Goal: Task Accomplishment & Management: Use online tool/utility

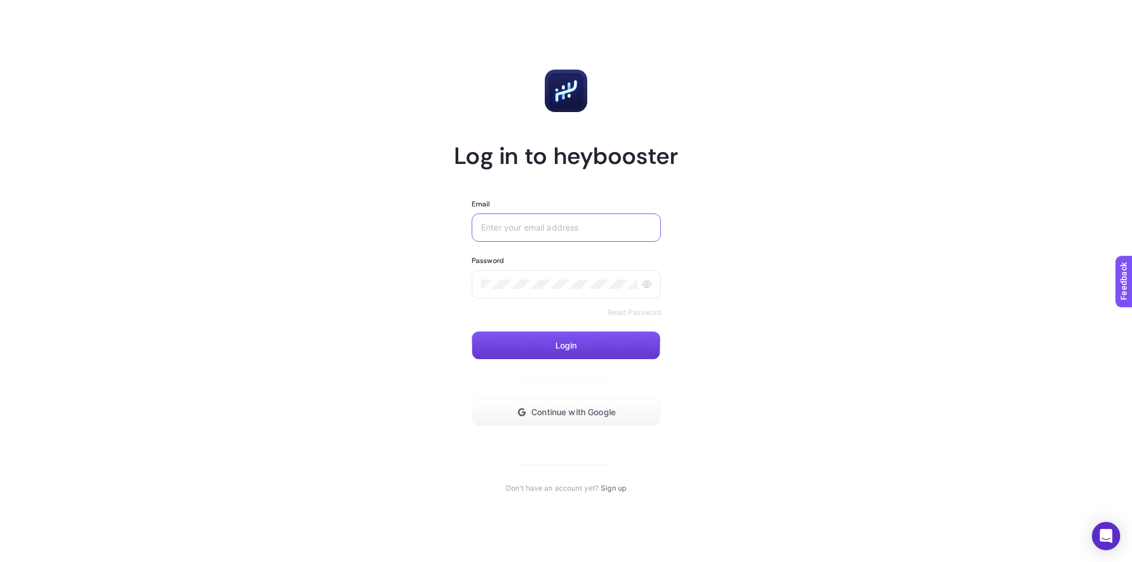
type input "[EMAIL_ADDRESS][DOMAIN_NAME]"
click at [573, 343] on span "Login" at bounding box center [566, 345] width 22 height 9
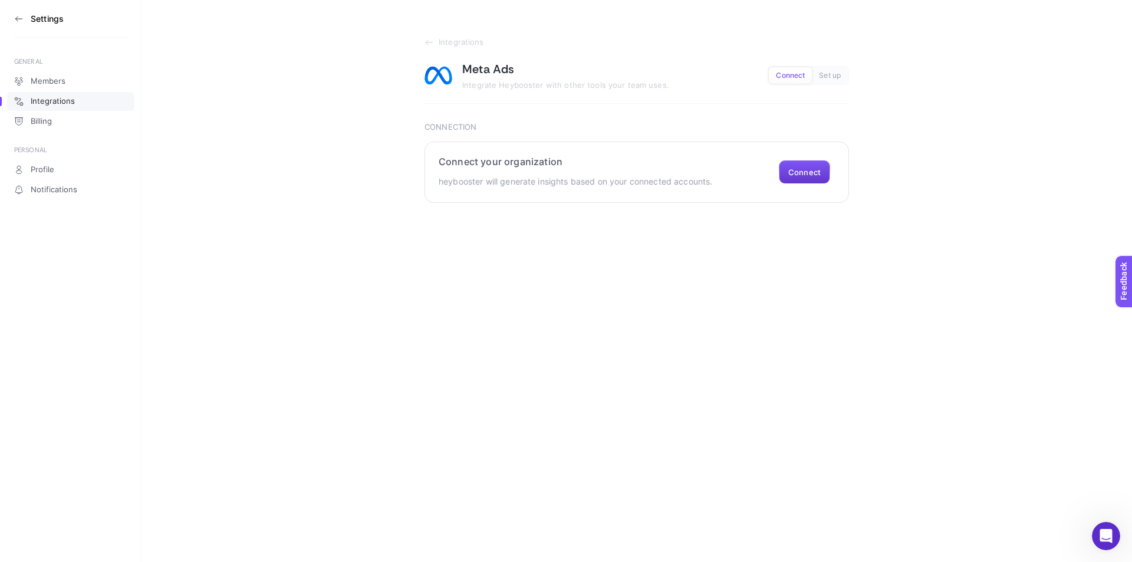
click at [820, 173] on button "Connect" at bounding box center [804, 172] width 51 height 24
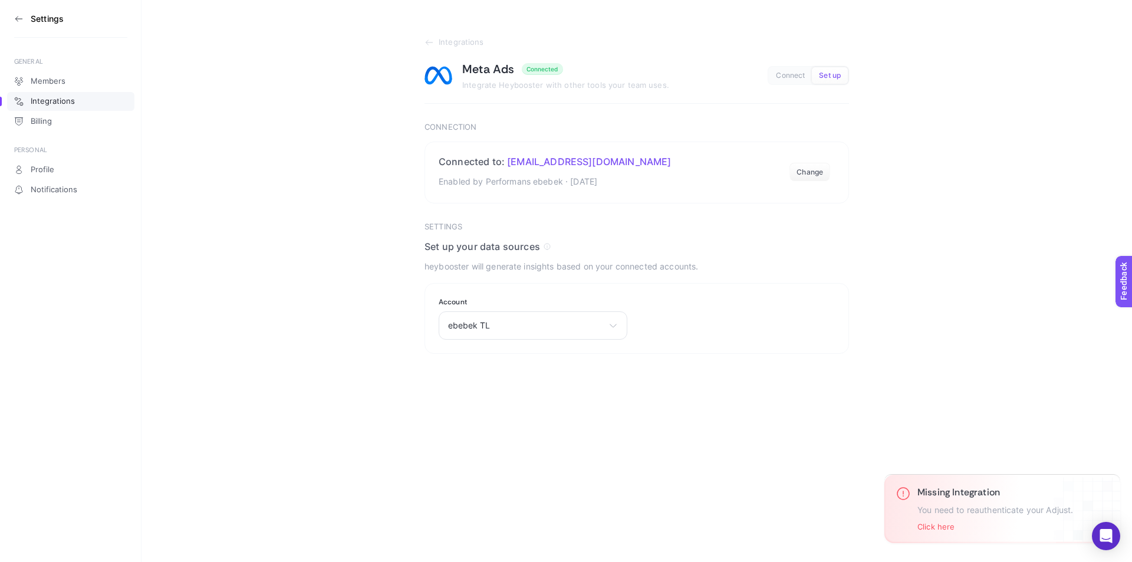
click at [0, 0] on line "Close" at bounding box center [0, 0] width 0 height 0
